Goal: Obtain resource: Download file/media

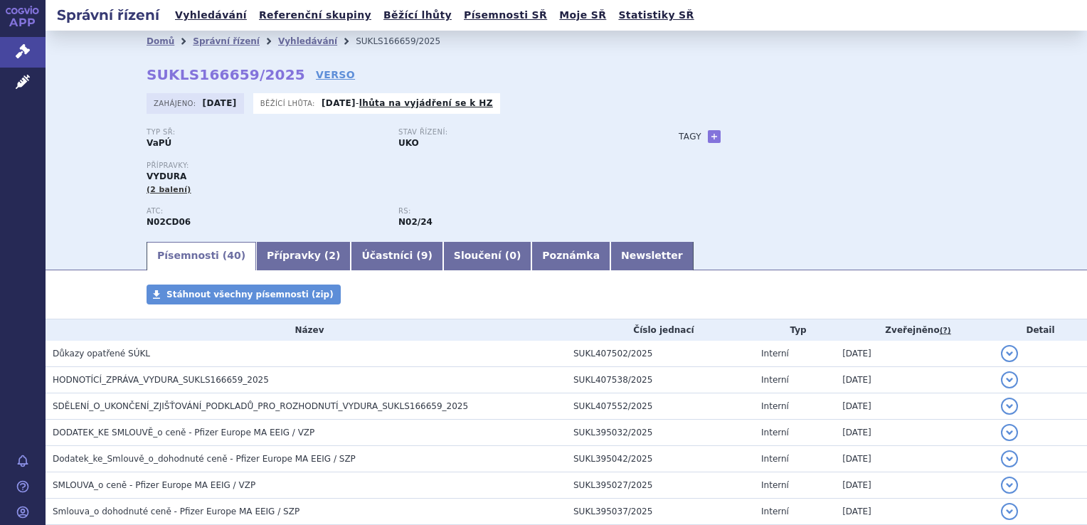
scroll to position [71, 0]
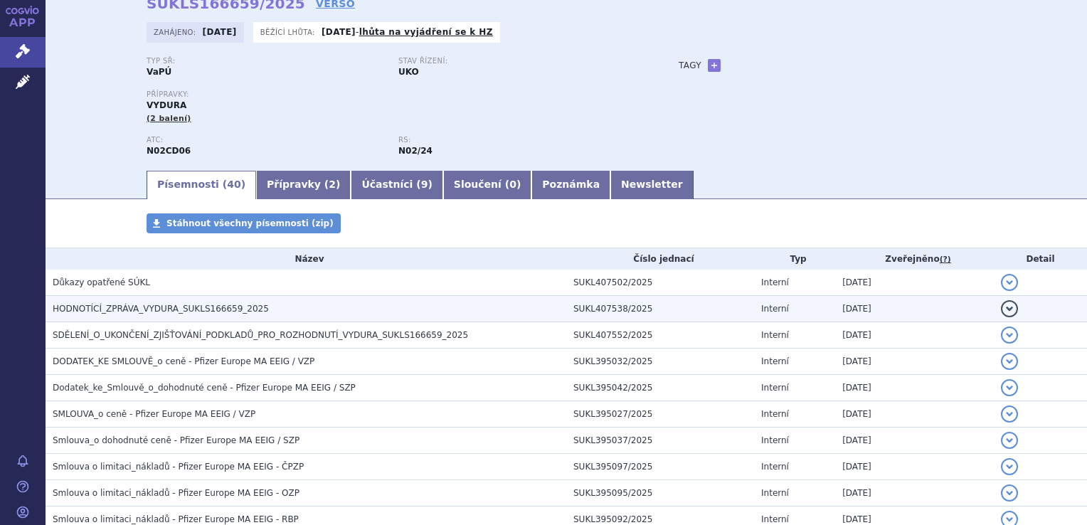
click at [181, 309] on span "HODNOTÍCÍ_ZPRÁVA_VYDURA_SUKLS166659_2025" at bounding box center [161, 309] width 216 height 10
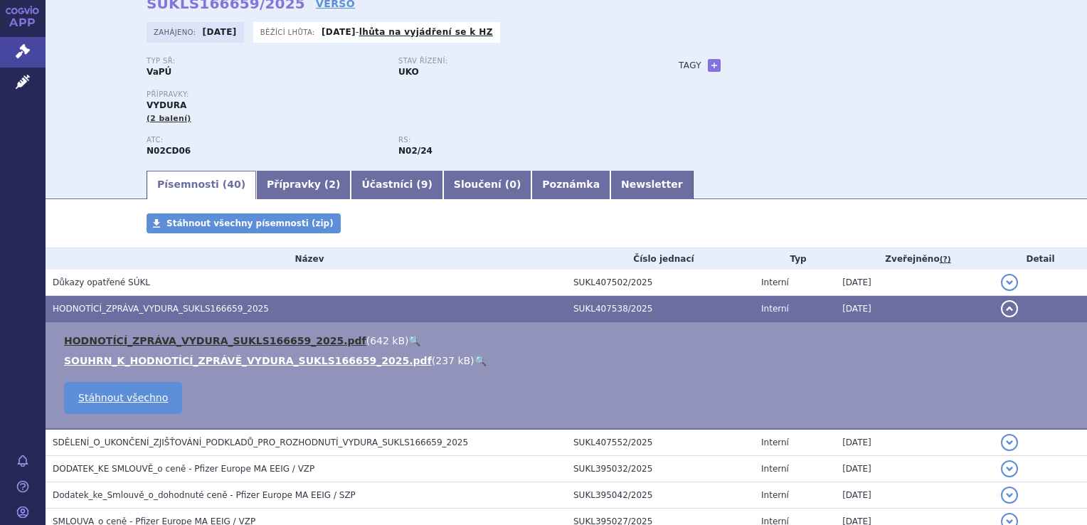
click at [199, 341] on link "HODNOTÍCÍ_ZPRÁVA_VYDURA_SUKLS166659_2025.pdf" at bounding box center [215, 340] width 302 height 11
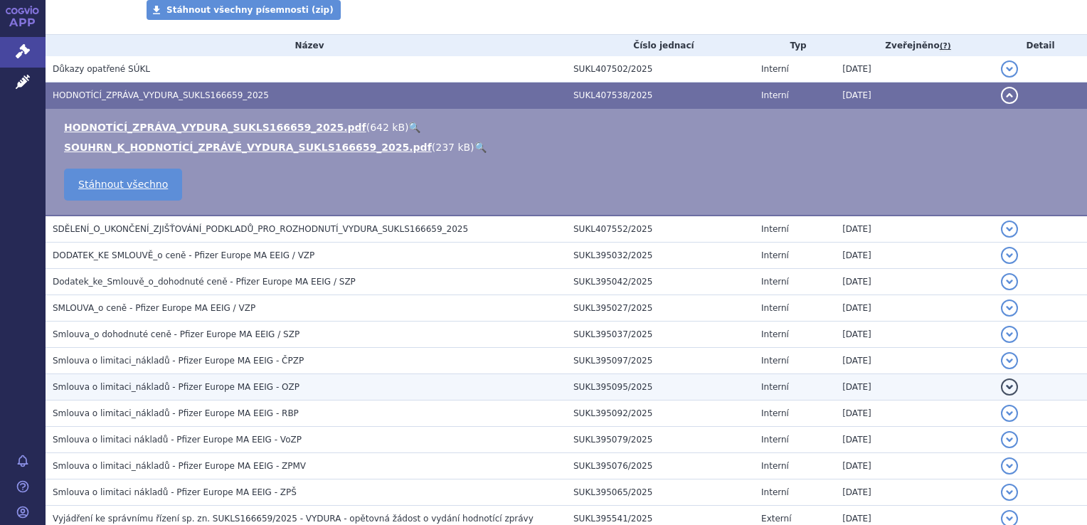
scroll to position [356, 0]
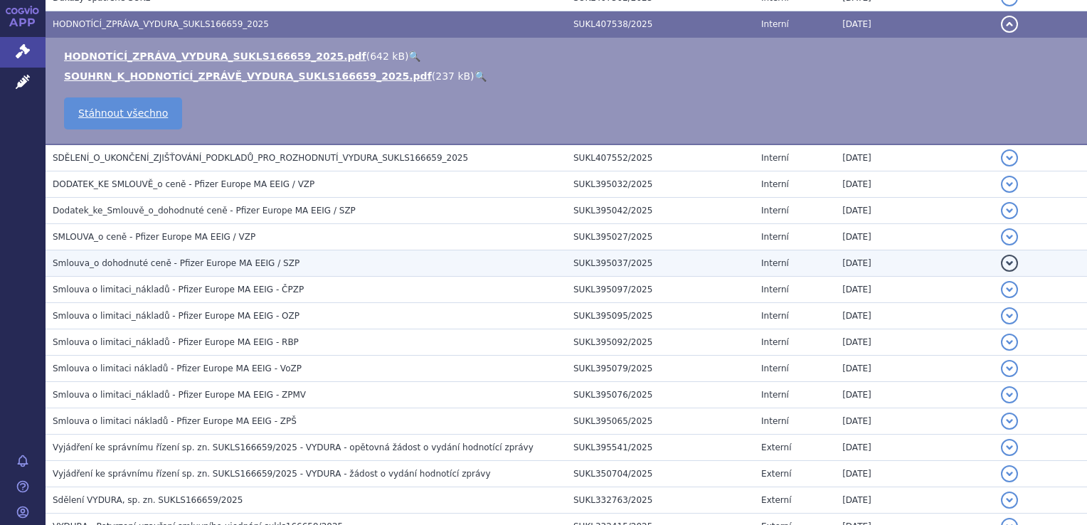
click at [208, 263] on span "Smlouva_o dohodnuté ceně - Pfizer Europe MA EEIG / SZP" at bounding box center [176, 263] width 247 height 10
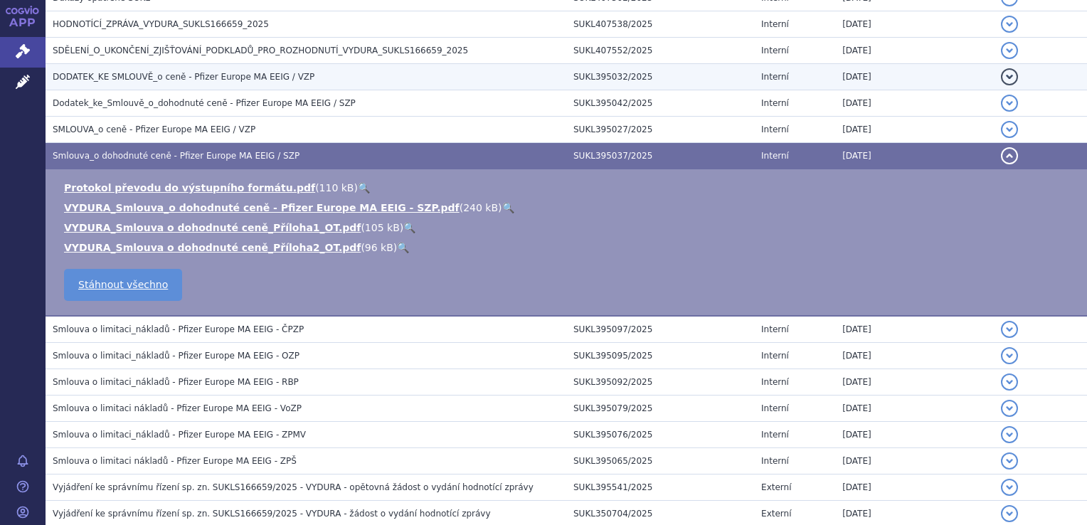
click at [202, 77] on span "DODATEK_KE SMLOUVĚ_o ceně - Pfizer Europe MA EEIG / VZP" at bounding box center [184, 77] width 262 height 10
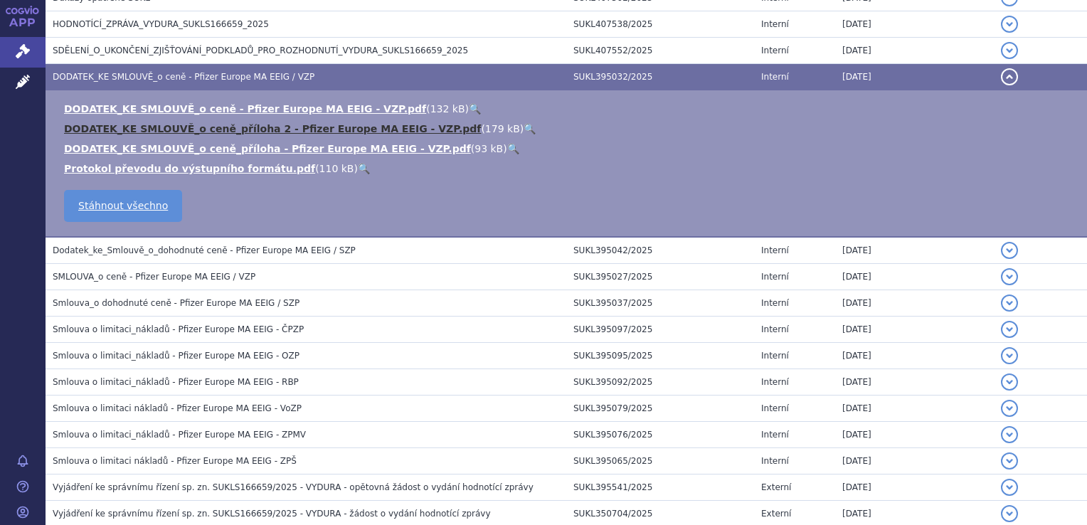
click at [307, 129] on link "DODATEK_KE SMLOUVĚ_o ceně_příloha 2 - Pfizer Europe MA EEIG - VZP.pdf" at bounding box center [272, 128] width 417 height 11
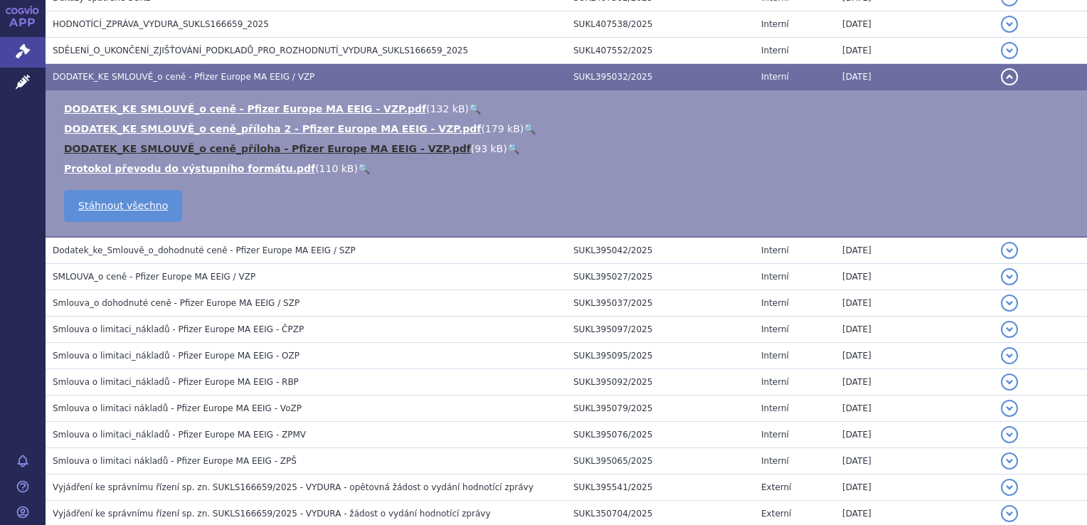
click at [356, 150] on link "DODATEK_KE SMLOUVĚ_o ceně_příloha - Pfizer Europe MA EEIG - VZP.pdf" at bounding box center [267, 148] width 407 height 11
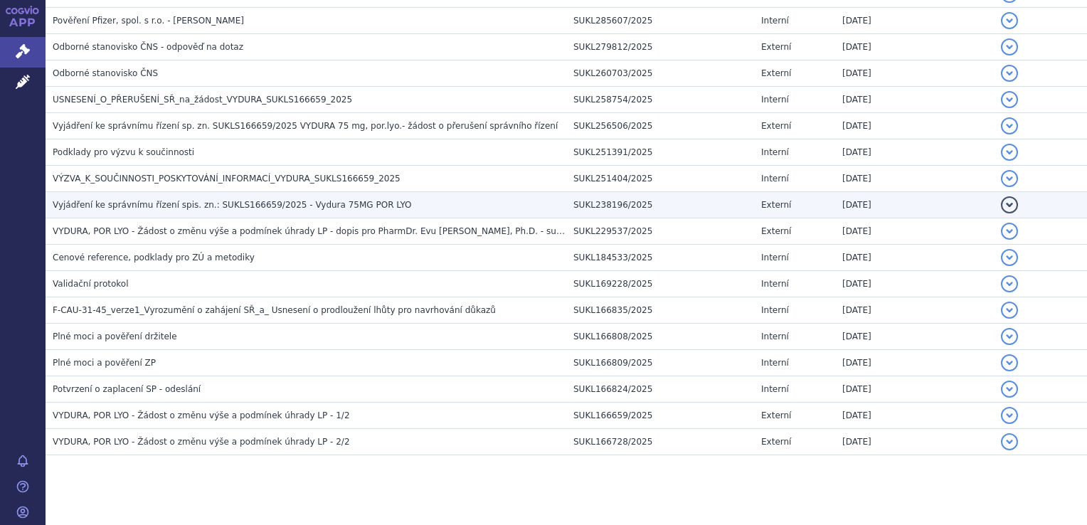
scroll to position [1096, 0]
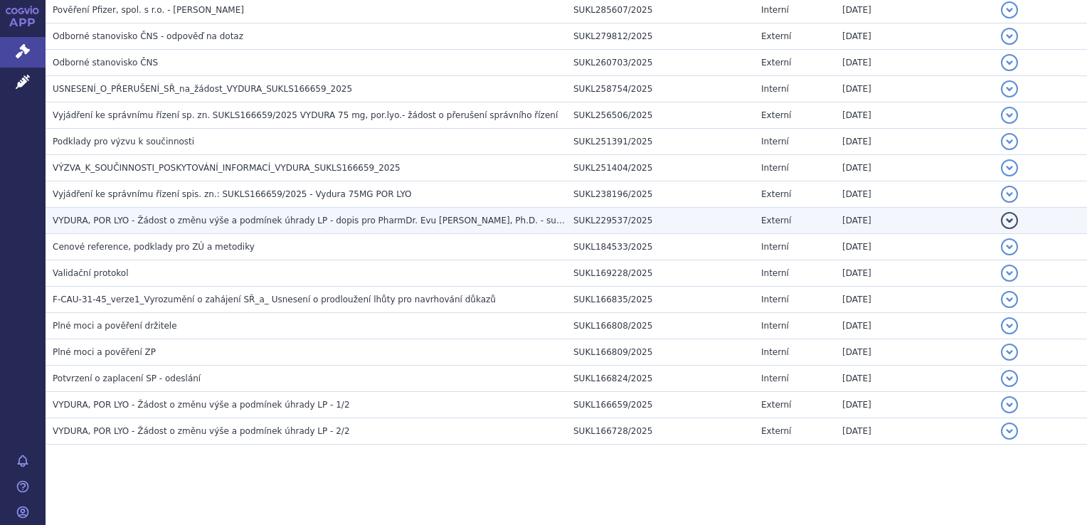
click at [383, 218] on span "VYDURA, POR LYO - Žádost o změnu výše a podmínek úhrady LP - dopis pro PharmDr.…" at bounding box center [339, 221] width 573 height 10
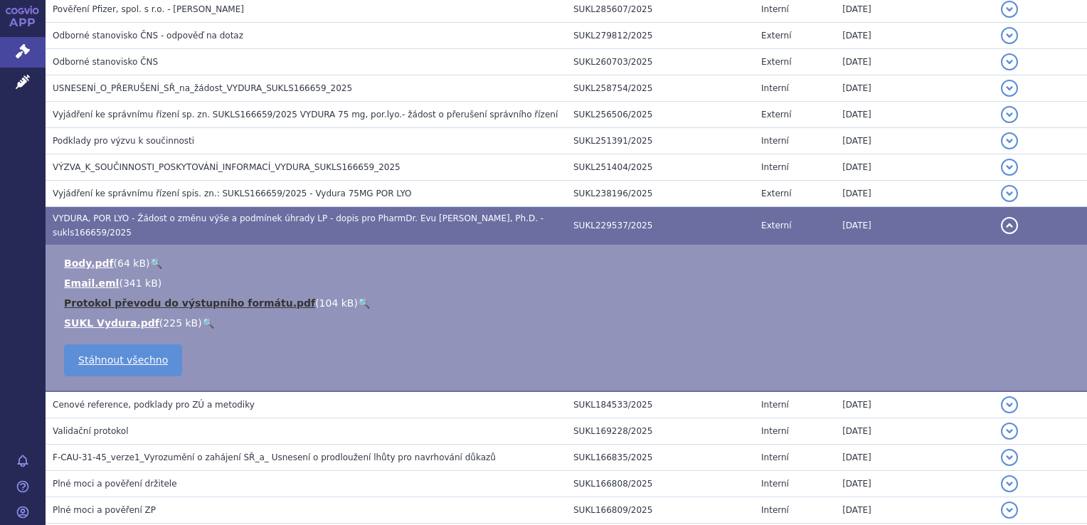
click at [219, 297] on link "Protokol převodu do výstupního formátu.pdf" at bounding box center [189, 302] width 251 height 11
click at [125, 317] on link "SUKL Vydura.pdf" at bounding box center [111, 322] width 95 height 11
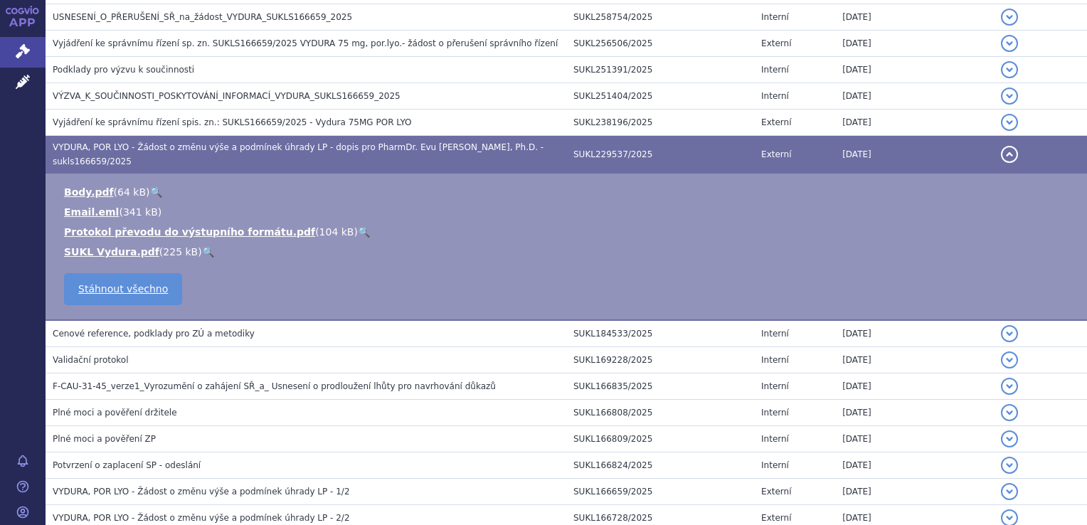
scroll to position [1092, 0]
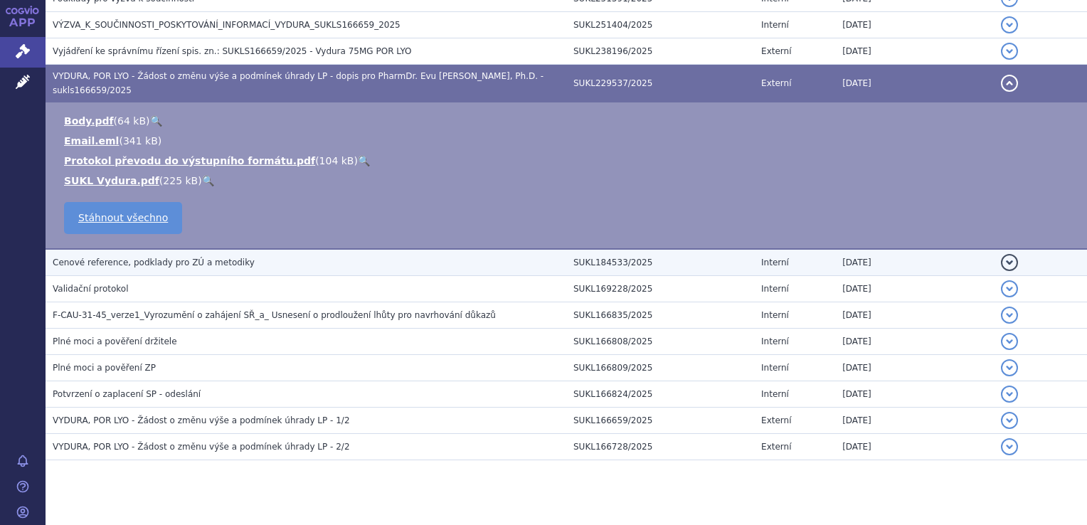
click at [191, 257] on span "Cenové reference, podklady pro ZÚ a metodiky" at bounding box center [154, 262] width 202 height 10
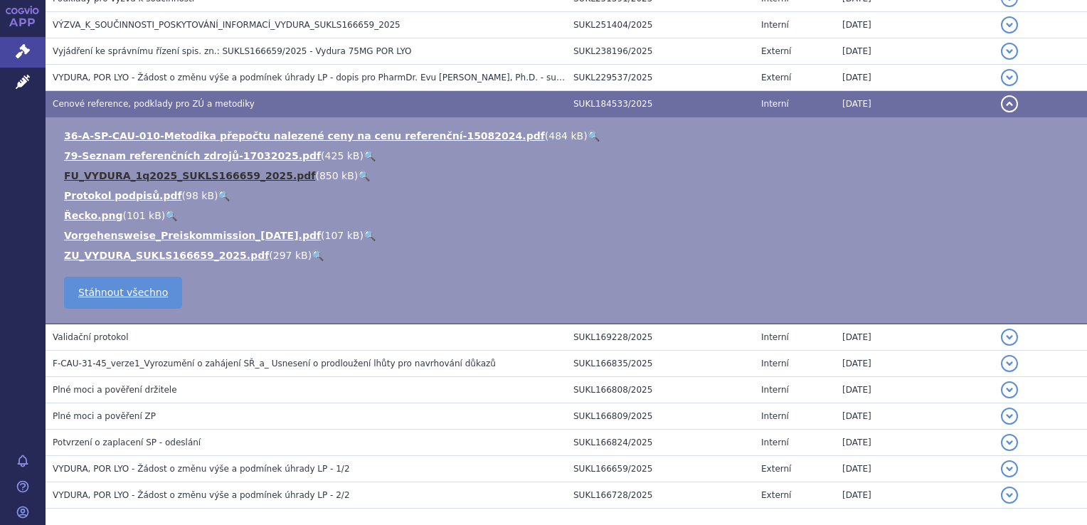
click at [193, 172] on link "FU_VYDURA_1q2025_SUKLS166659_2025.pdf" at bounding box center [189, 175] width 251 height 11
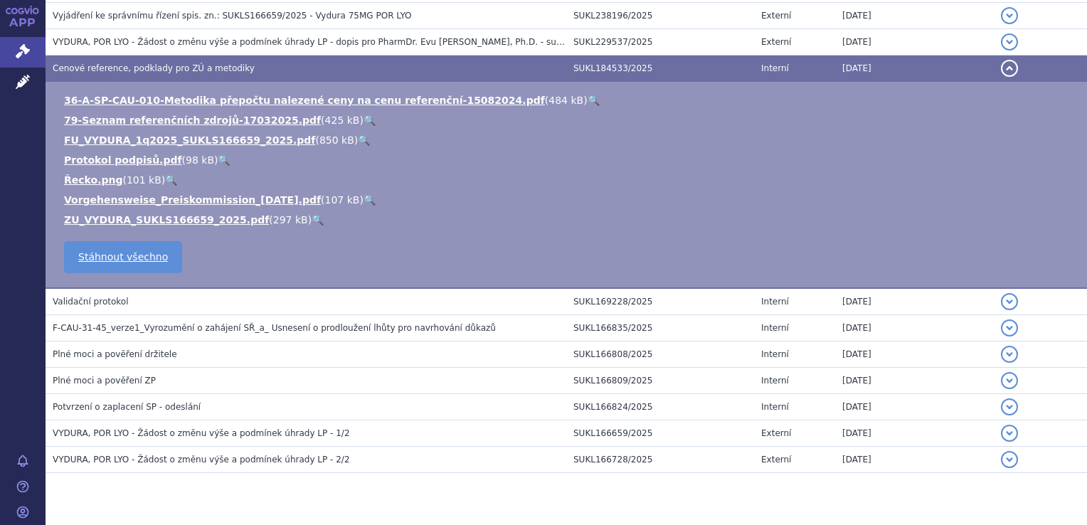
scroll to position [1156, 0]
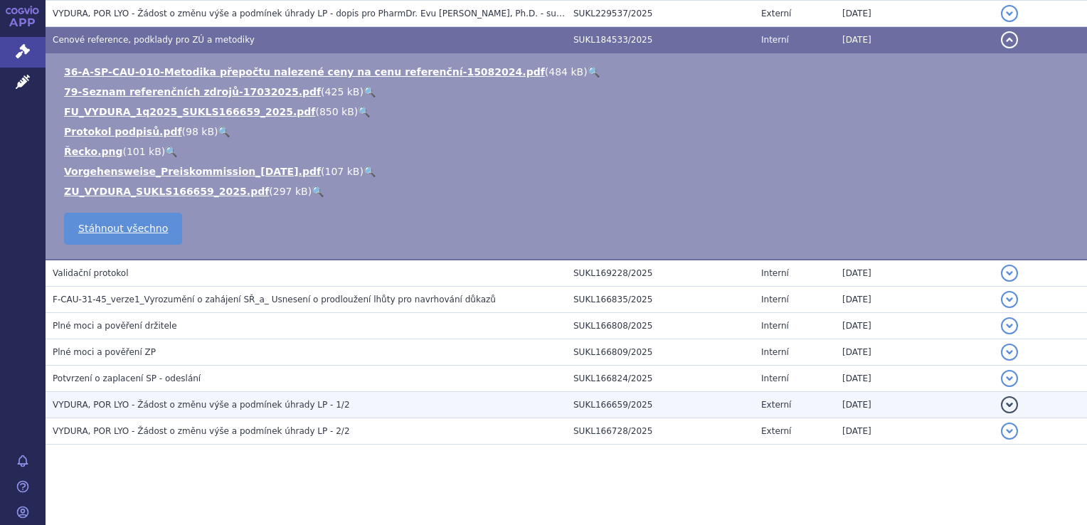
click at [149, 403] on span "VYDURA, POR LYO - Žádost o změnu výše a podmínek úhrady LP - 1/2" at bounding box center [201, 405] width 297 height 10
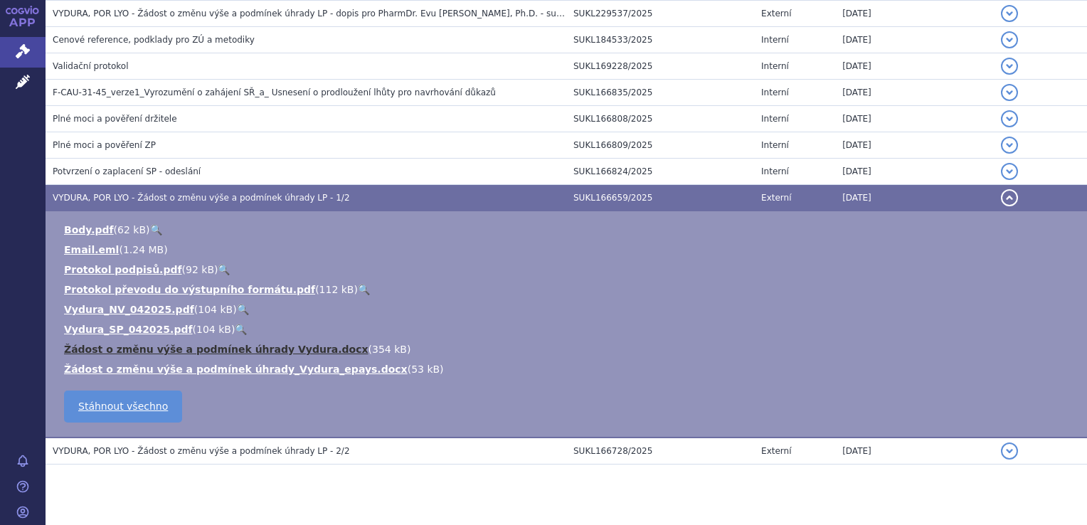
click at [216, 346] on link "Žádost o změnu výše a podmínek úhrady Vydura.docx" at bounding box center [216, 349] width 304 height 11
